Goal: Communication & Community: Ask a question

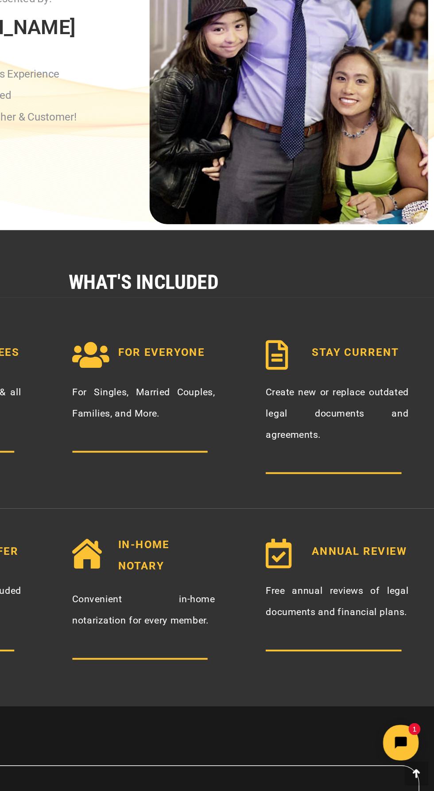
scroll to position [647, 0]
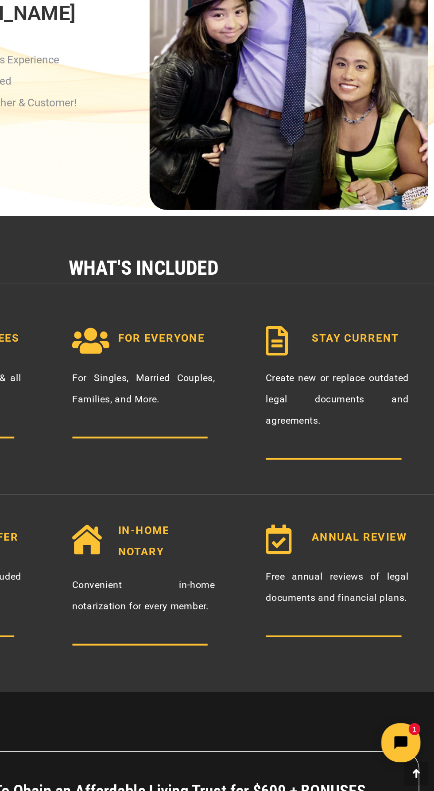
click at [360, 743] on button "Open chat widget" at bounding box center [355, 735] width 29 height 29
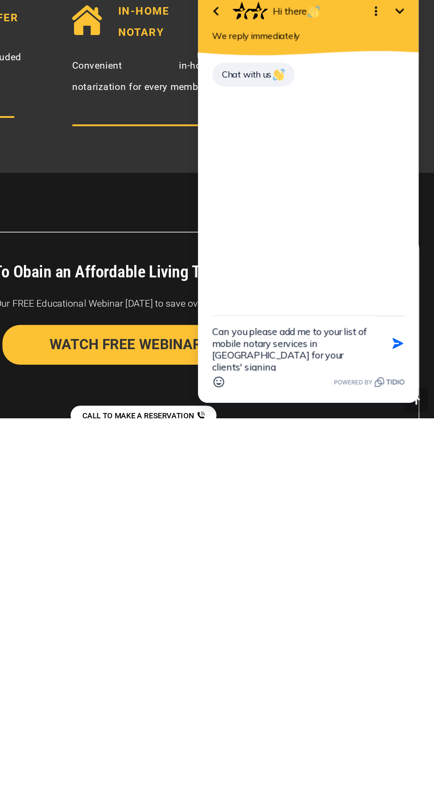
scroll to position [803, 0]
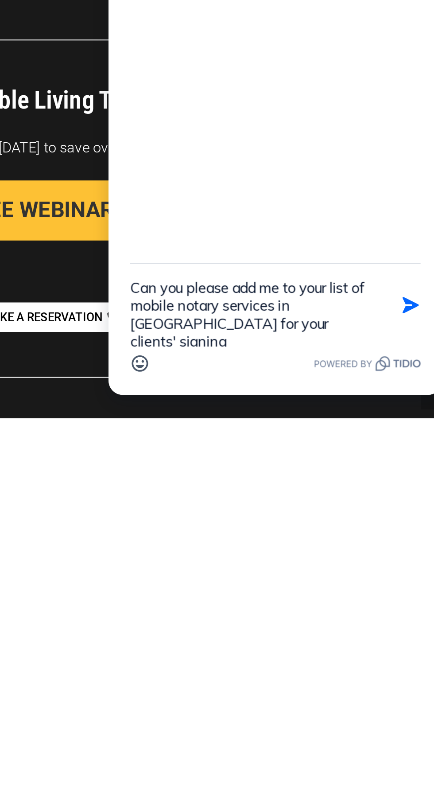
type textarea "Can you please add me to your list of mobile notary services in [GEOGRAPHIC_DAT…"
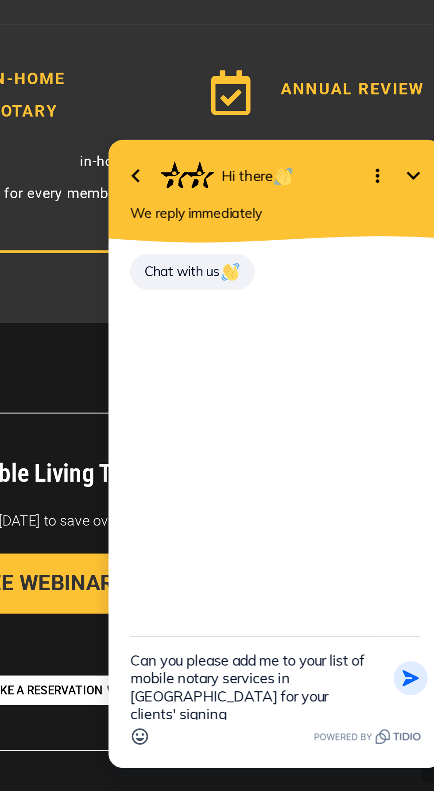
click at [249, 378] on icon "button" at bounding box center [246, 374] width 10 height 10
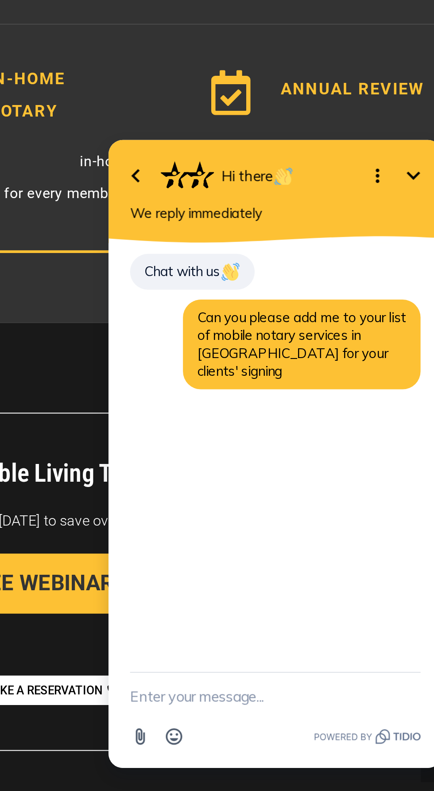
click at [129, 381] on textarea "New message" at bounding box center [178, 382] width 143 height 23
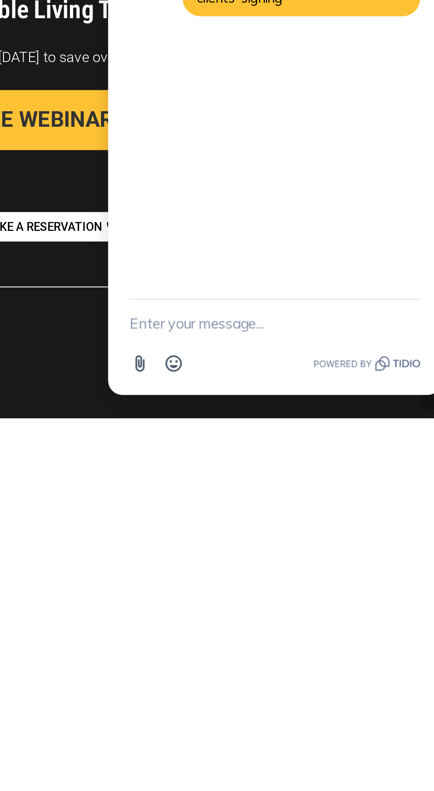
scroll to position [860, 0]
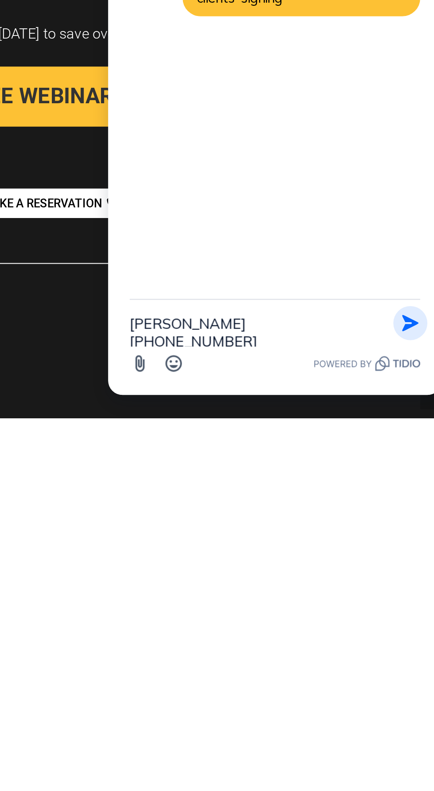
type textarea "[PERSON_NAME] [PHONE_NUMBER]"
click at [249, 11] on icon "button" at bounding box center [245, 11] width 10 height 10
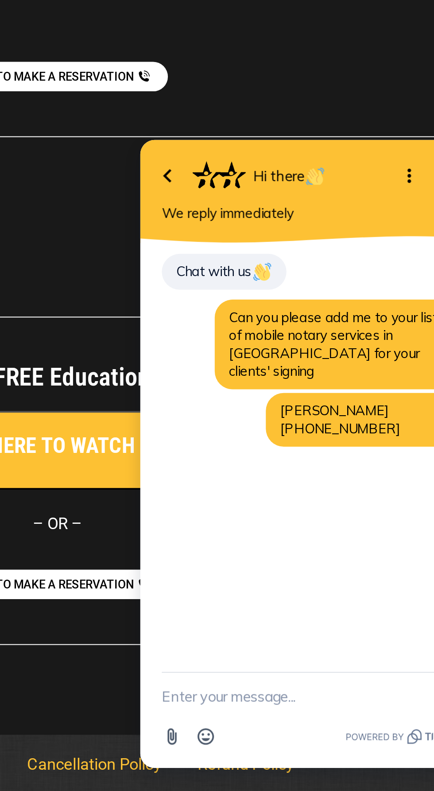
scroll to position [1106, 0]
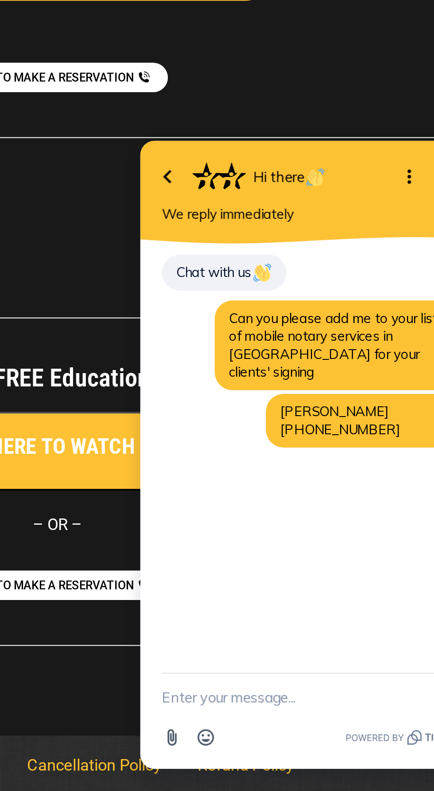
click at [239, 732] on div at bounding box center [217, 637] width 434 height 251
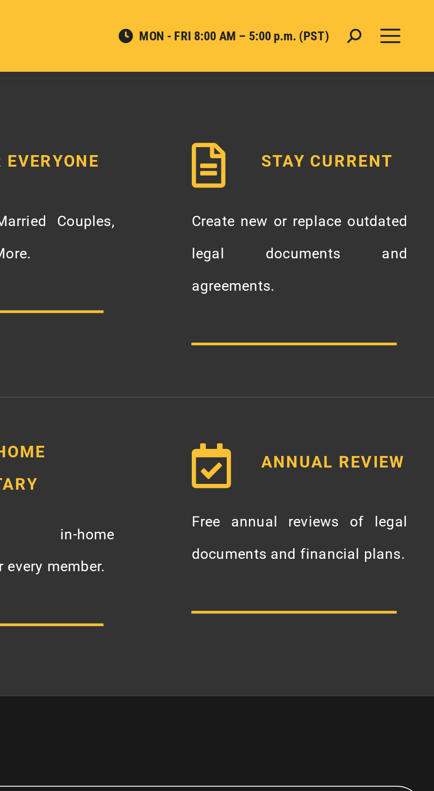
scroll to position [1016, 0]
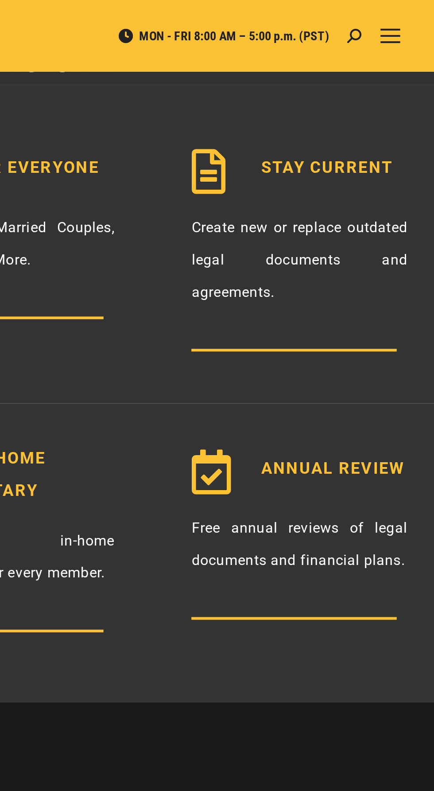
click at [346, 295] on div "ANNUAL REVIEW Free annual reviews of legal documents and financial plans." at bounding box center [361, 268] width 145 height 139
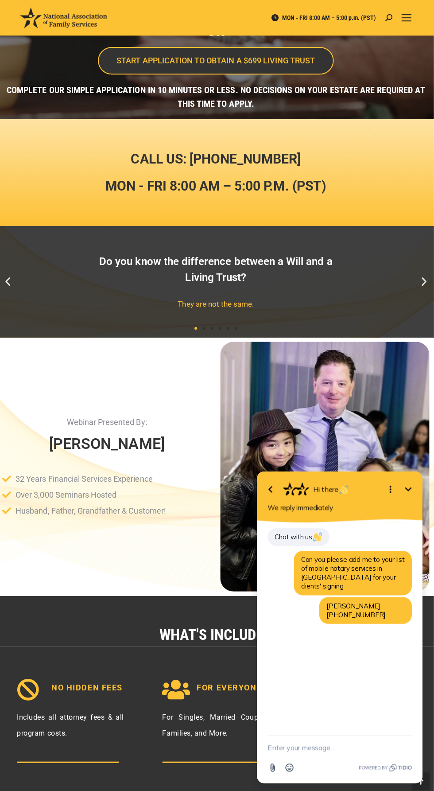
scroll to position [411, 0]
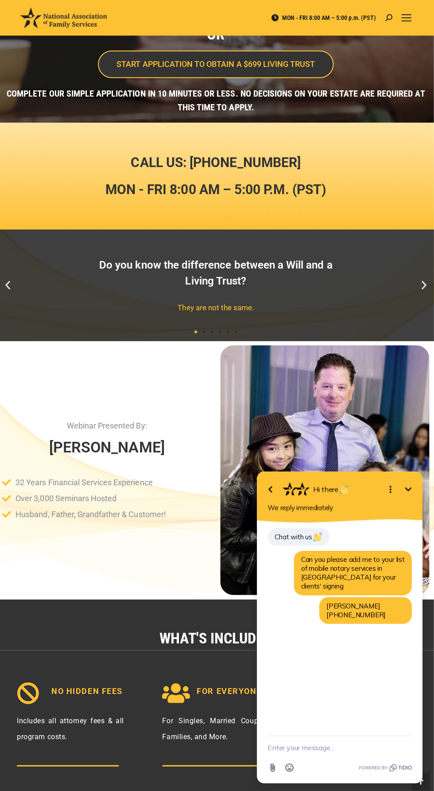
click at [351, 634] on div "Chat with us Can you please add me to your list of mobile notary services in [G…" at bounding box center [339, 580] width 143 height 108
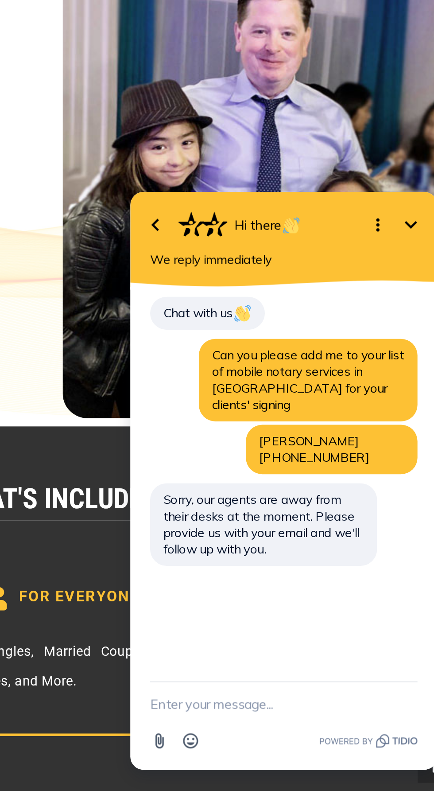
scroll to position [414, 0]
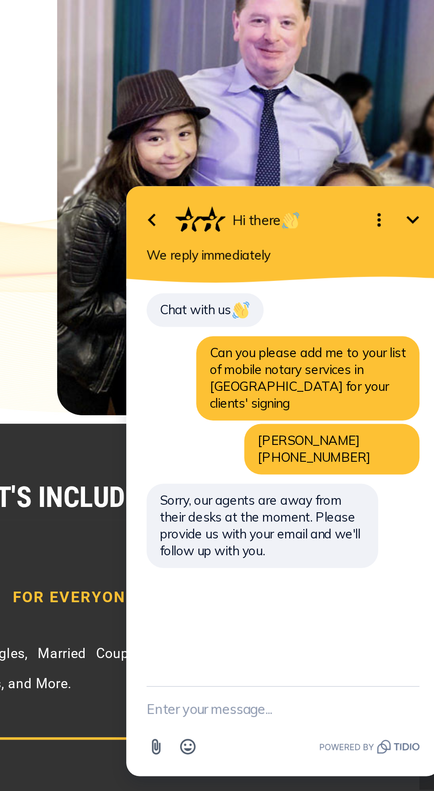
click at [156, 430] on textarea "New message" at bounding box center [197, 432] width 143 height 23
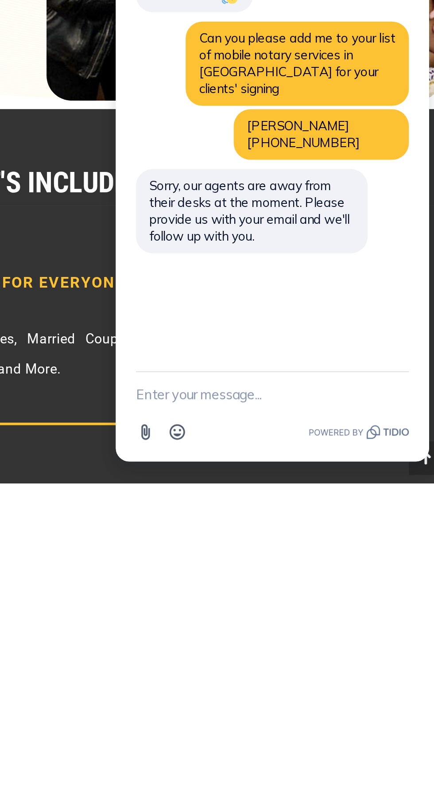
scroll to position [477, 0]
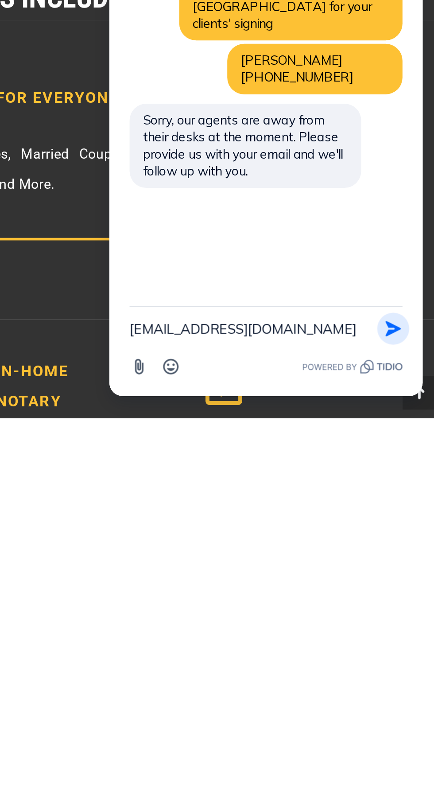
type textarea "[EMAIL_ADDRESS][DOMAIN_NAME]"
click at [252, 58] on icon "button" at bounding box center [248, 54] width 10 height 10
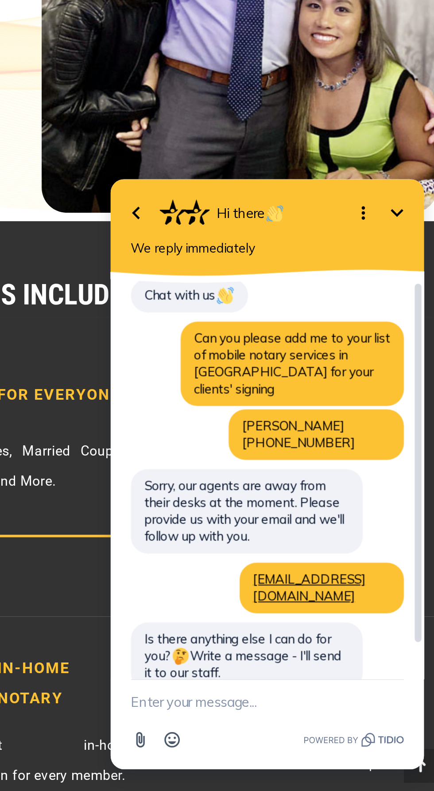
scroll to position [519, 0]
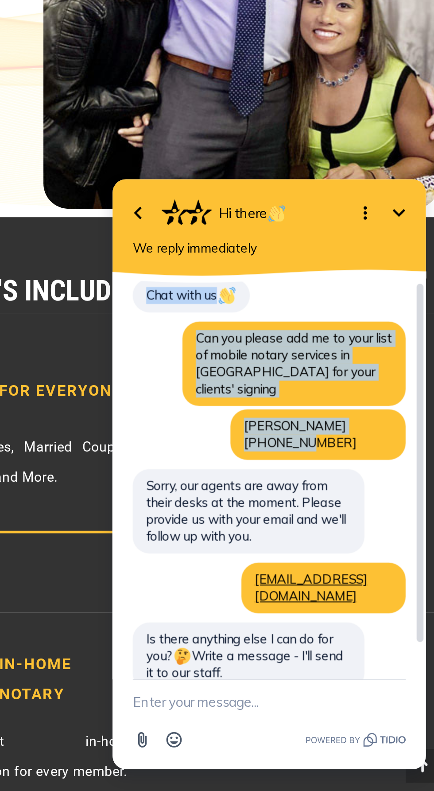
copy div "Chat with us Can you please add me to your list of mobile notary services in [G…"
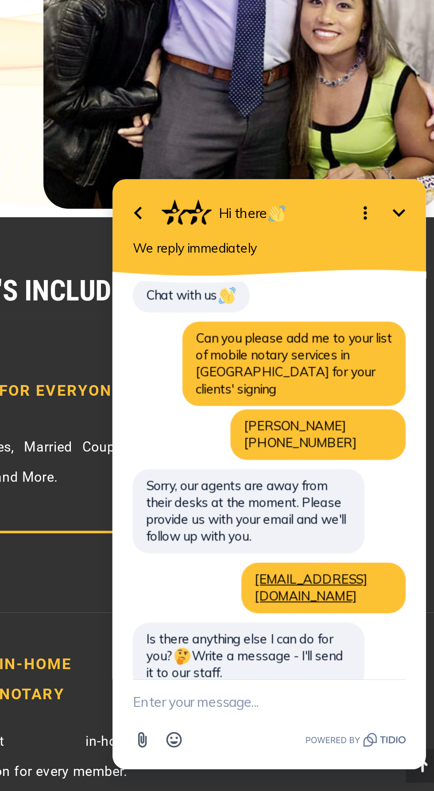
click at [167, 452] on div "Attachment Emoji" at bounding box center [183, 446] width 143 height 17
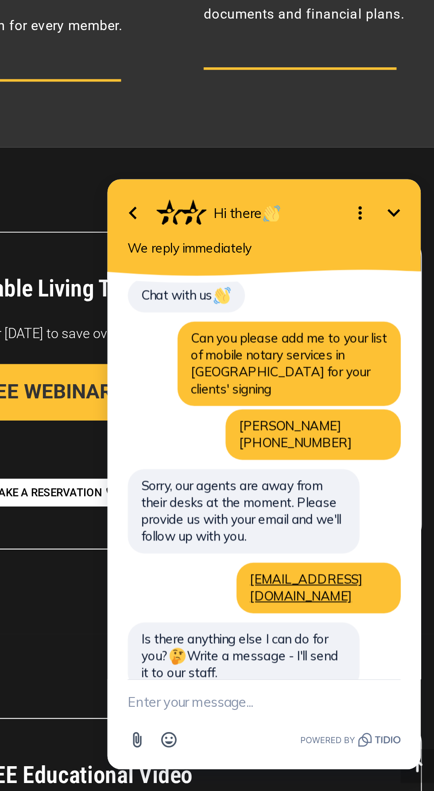
scroll to position [912, 0]
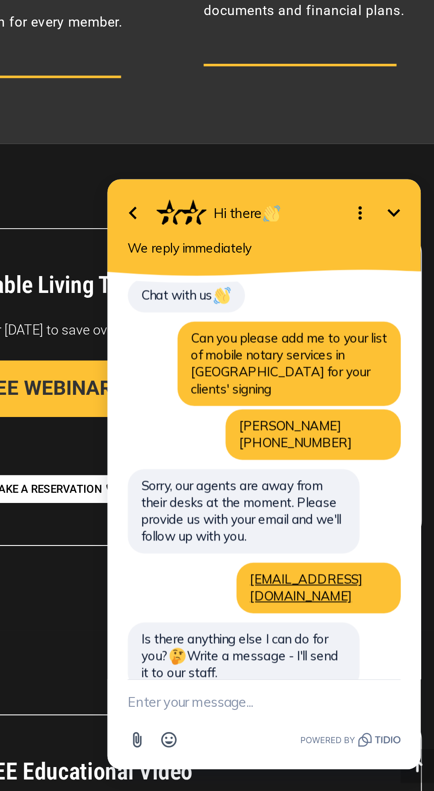
click at [158, 423] on textarea "New message" at bounding box center [179, 426] width 143 height 23
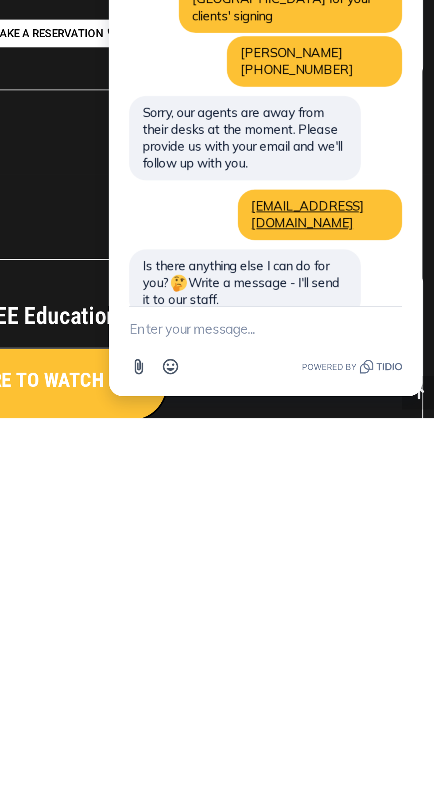
scroll to position [981, 0]
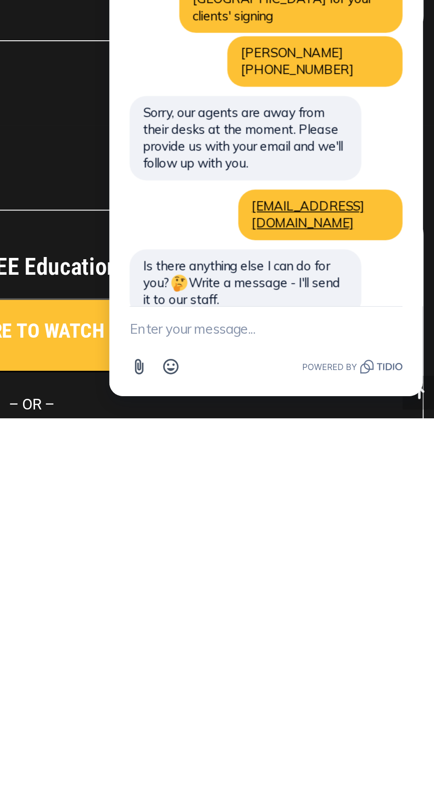
paste textarea "Chat with us Can you please add me to your list of mobile notary services in [G…"
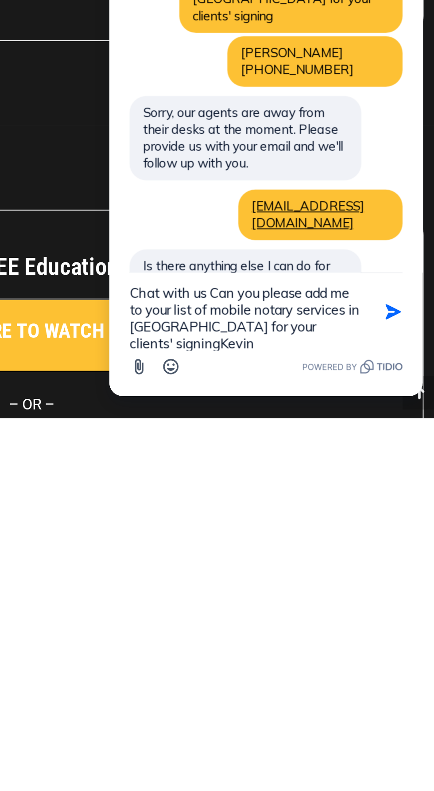
scroll to position [22, 0]
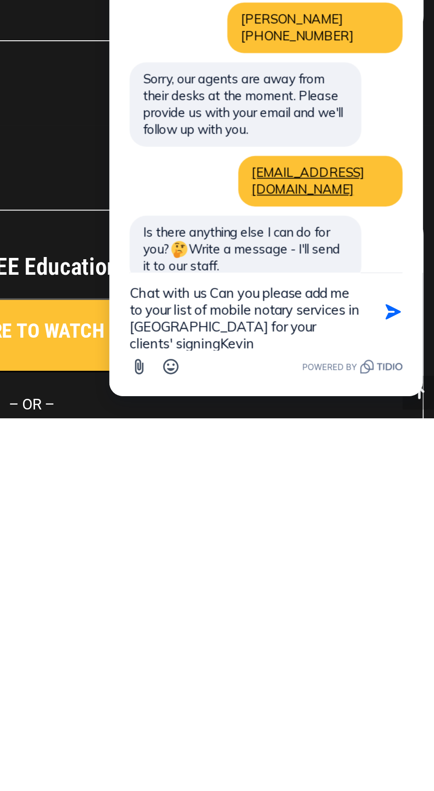
click at [132, 57] on textarea "Chat with us Can you please add me to your list of mobile notary services in [G…" at bounding box center [169, 44] width 121 height 41
click at [150, 34] on textarea "Chat with us Can you please add me to your list of mobile notary services in [G…" at bounding box center [169, 44] width 121 height 41
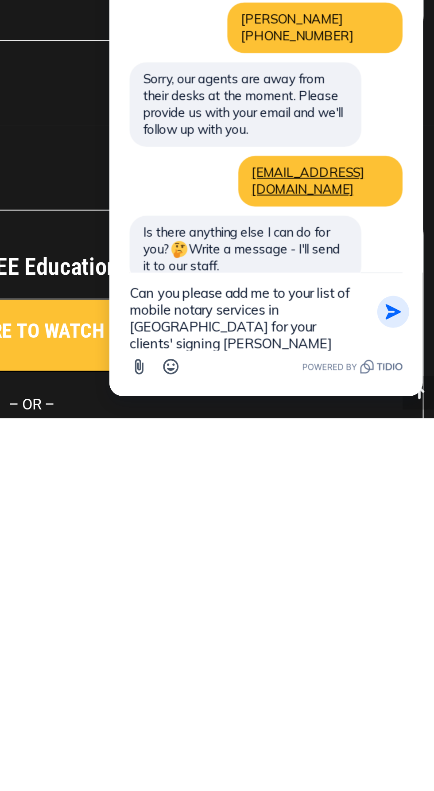
type textarea "Can you please add me to your list of mobile notary services in [GEOGRAPHIC_DAT…"
click at [255, 44] on button "Send Shortcut" at bounding box center [248, 44] width 17 height 17
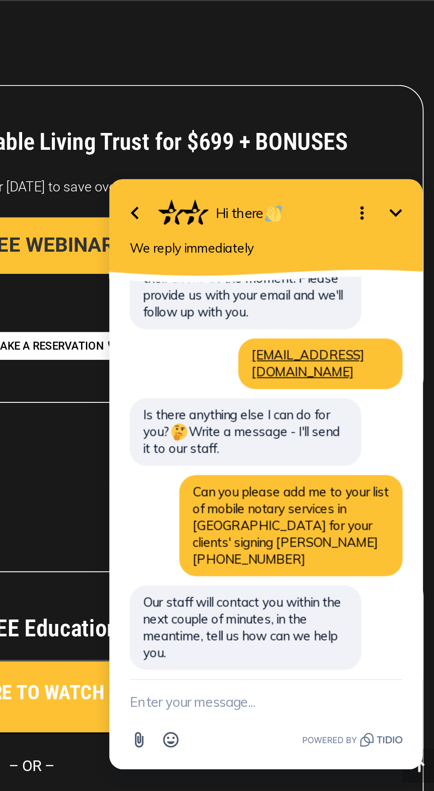
scroll to position [102, 0]
